Goal: Transaction & Acquisition: Purchase product/service

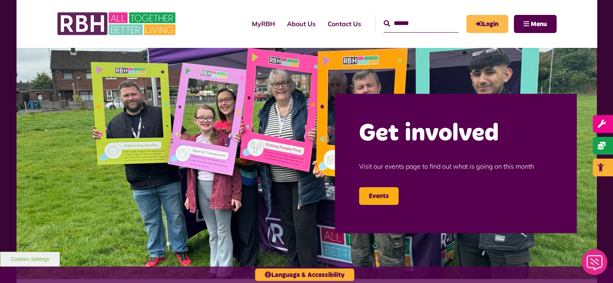
click at [483, 23] on link "Login" at bounding box center [488, 24] width 42 height 18
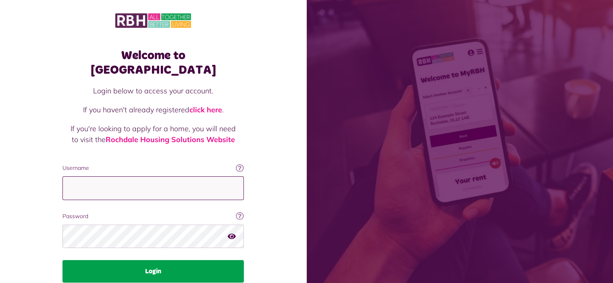
type input "**********"
click at [185, 265] on button "Login" at bounding box center [153, 271] width 181 height 23
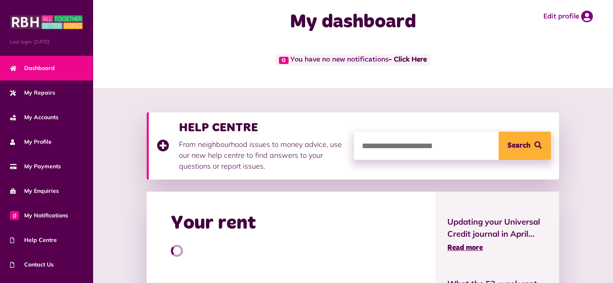
scroll to position [81, 0]
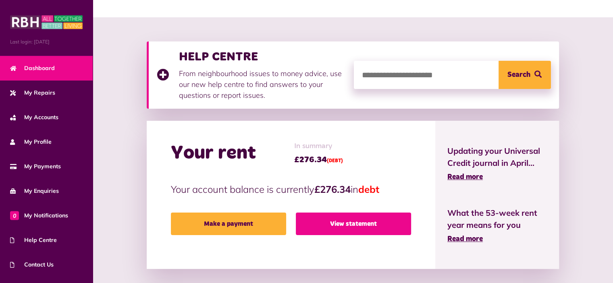
click at [367, 213] on link "View statement" at bounding box center [353, 224] width 115 height 23
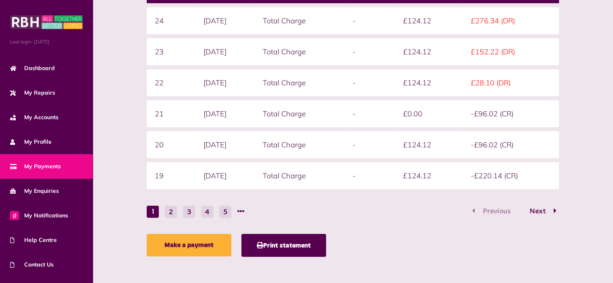
scroll to position [105, 0]
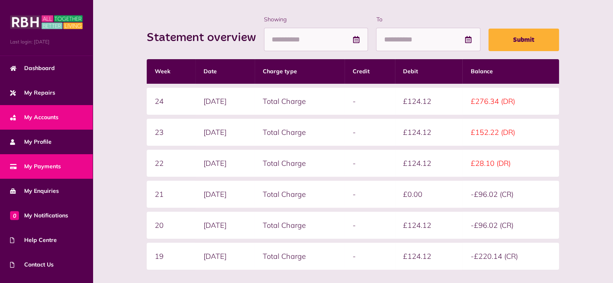
click at [51, 119] on span "My Accounts" at bounding box center [34, 117] width 48 height 8
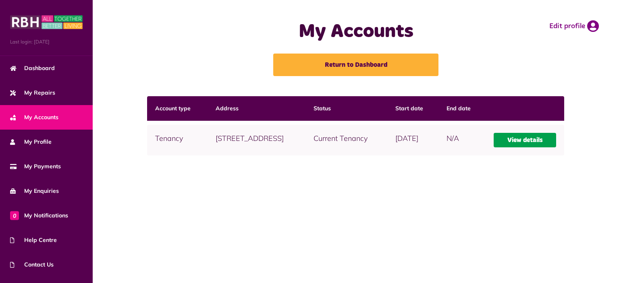
click at [550, 140] on link "View details" at bounding box center [525, 140] width 63 height 15
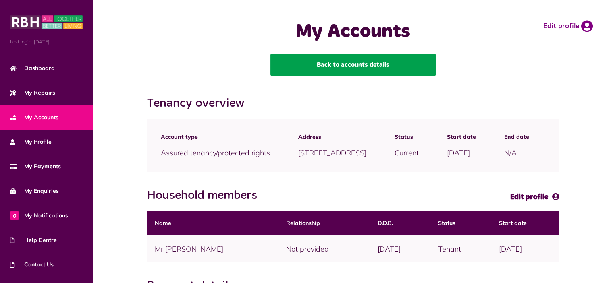
click at [369, 64] on link "Back to accounts details" at bounding box center [353, 65] width 165 height 23
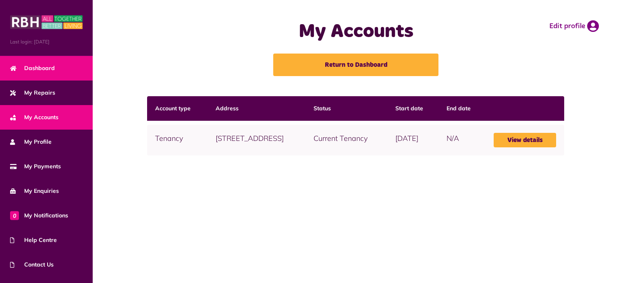
click at [46, 60] on link "Dashboard" at bounding box center [46, 68] width 93 height 25
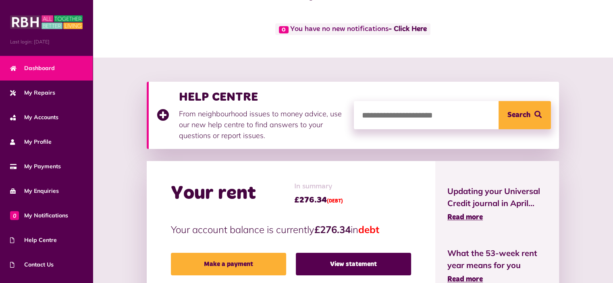
scroll to position [81, 0]
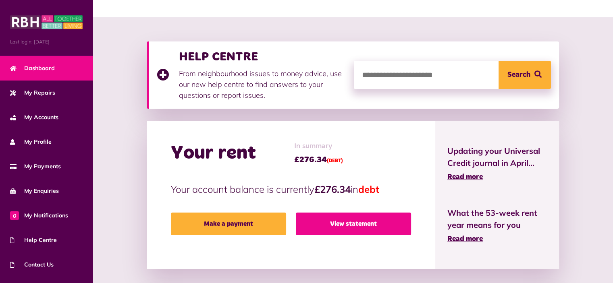
click at [356, 217] on link "View statement" at bounding box center [353, 224] width 115 height 23
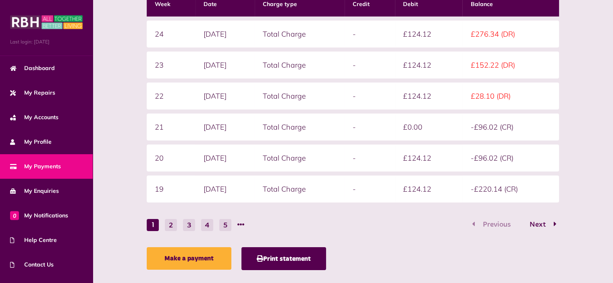
scroll to position [186, 0]
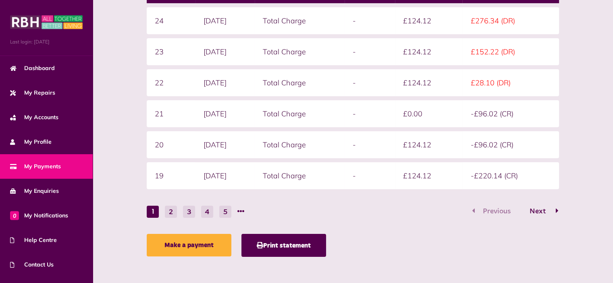
click at [552, 213] on span "Next" at bounding box center [538, 211] width 28 height 7
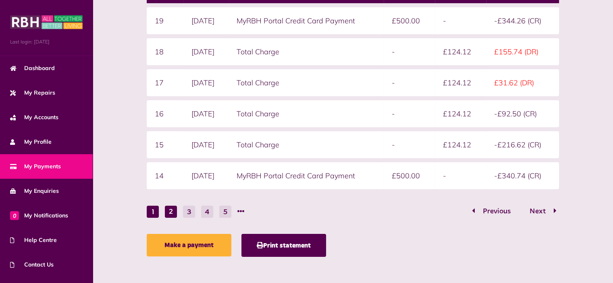
click at [147, 206] on button "1" at bounding box center [153, 212] width 12 height 12
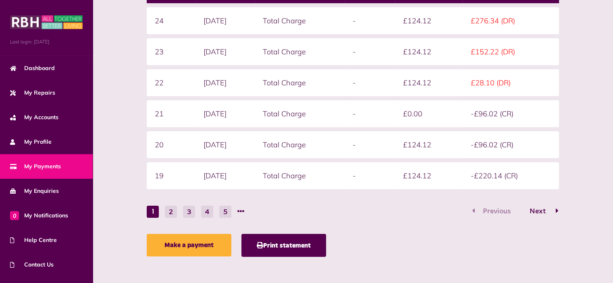
click at [552, 209] on span "Next" at bounding box center [538, 211] width 28 height 7
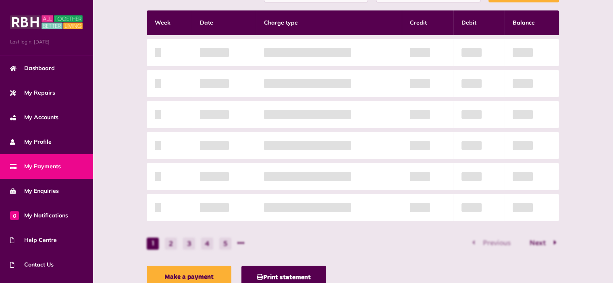
scroll to position [146, 0]
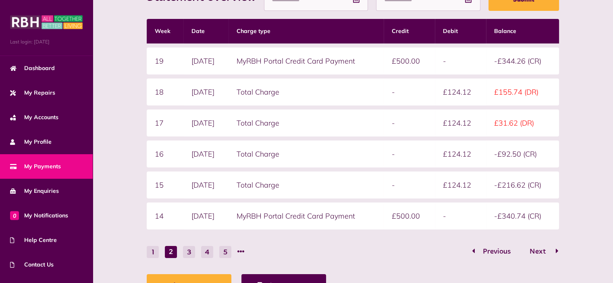
click at [552, 248] on span "Next" at bounding box center [538, 251] width 28 height 7
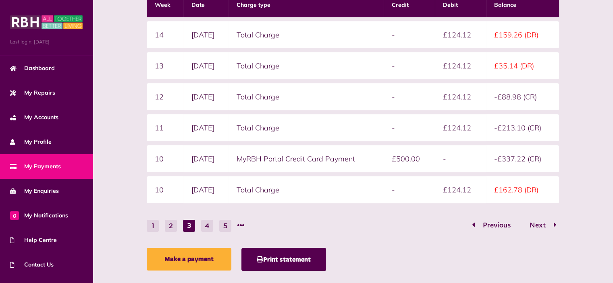
scroll to position [186, 0]
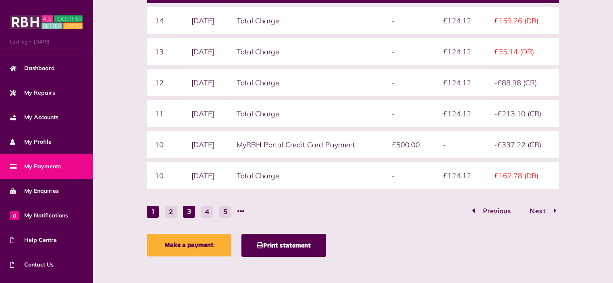
click at [147, 210] on button "1" at bounding box center [153, 212] width 12 height 12
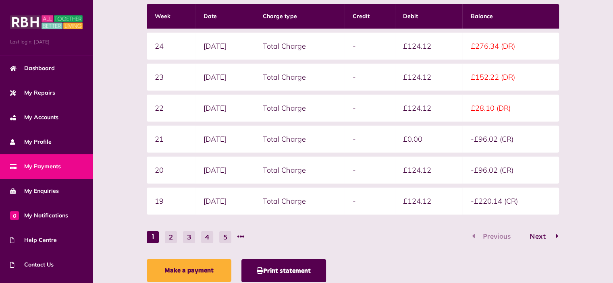
scroll to position [166, 0]
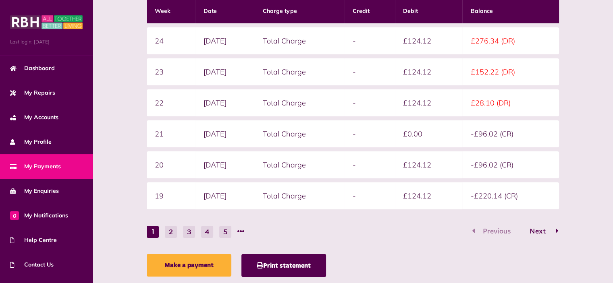
click at [165, 231] on button "2" at bounding box center [171, 232] width 12 height 12
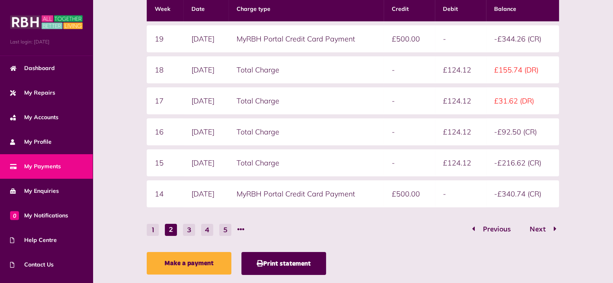
scroll to position [167, 0]
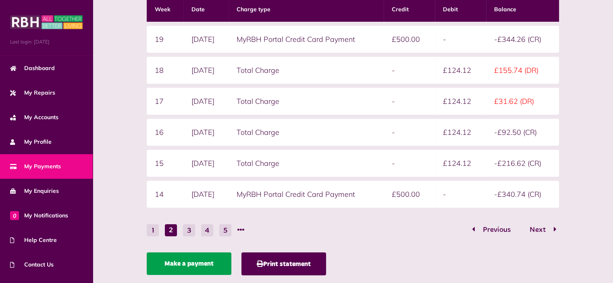
click at [153, 263] on link "Make a payment" at bounding box center [189, 264] width 85 height 23
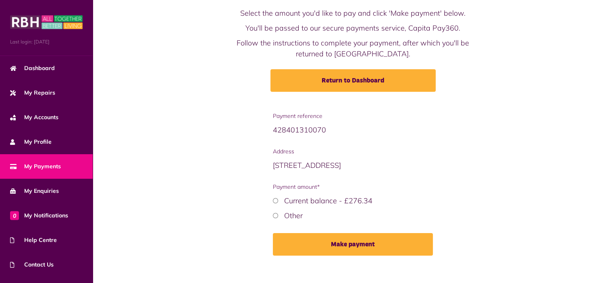
scroll to position [50, 0]
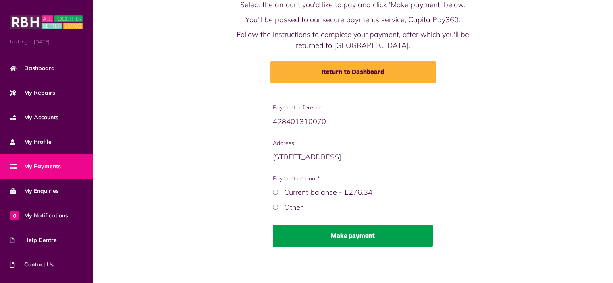
click at [395, 235] on button "Make payment" at bounding box center [353, 236] width 160 height 23
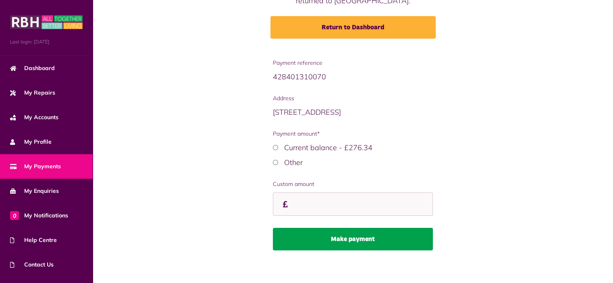
scroll to position [96, 0]
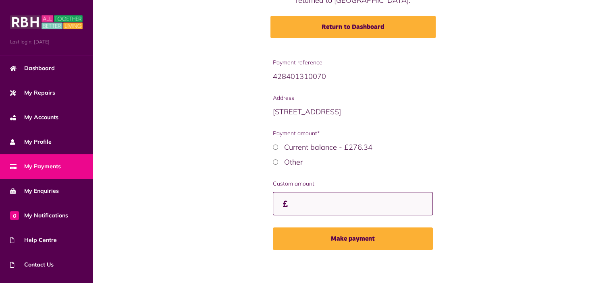
click at [273, 202] on input "Custom amount" at bounding box center [353, 204] width 160 height 24
type input "******"
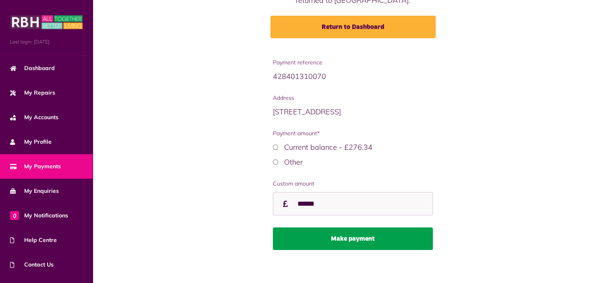
click at [315, 235] on button "Make payment" at bounding box center [353, 239] width 160 height 23
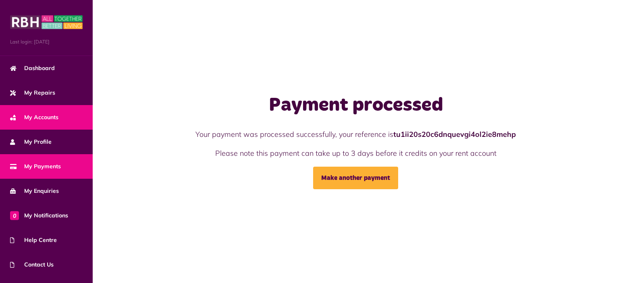
click at [71, 114] on link "My Accounts" at bounding box center [46, 117] width 93 height 25
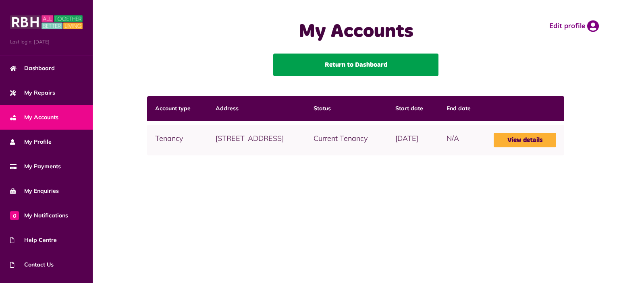
click at [359, 65] on link "Return to Dashboard" at bounding box center [355, 65] width 165 height 23
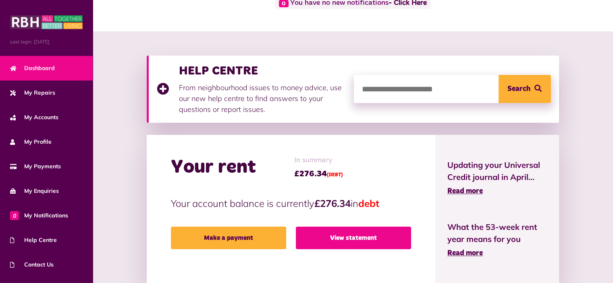
scroll to position [81, 0]
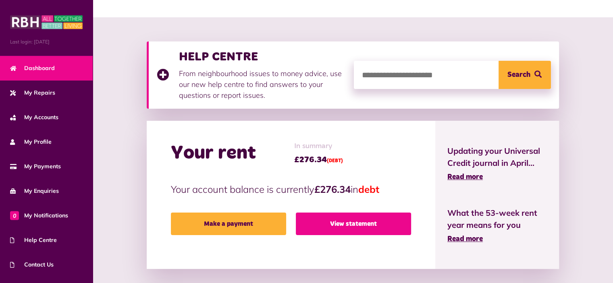
click at [368, 219] on link "View statement" at bounding box center [353, 224] width 115 height 23
